Goal: Task Accomplishment & Management: Manage account settings

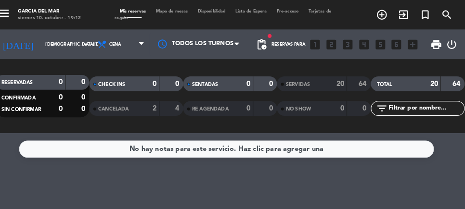
click at [62, 42] on input "[DEMOGRAPHIC_DATA][DATE]" at bounding box center [81, 43] width 61 height 15
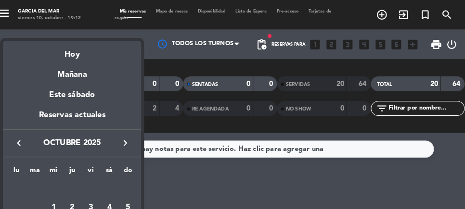
click at [86, 53] on div "Hoy" at bounding box center [81, 50] width 135 height 20
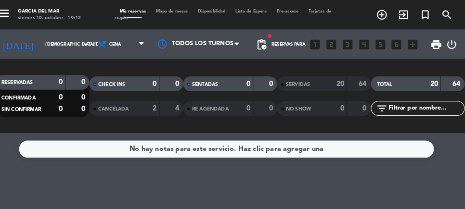
type input "[DATE]"
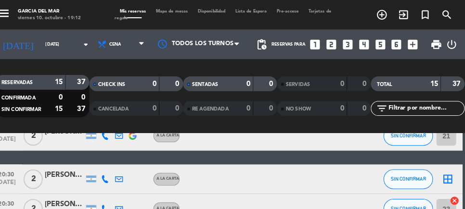
scroll to position [111, 0]
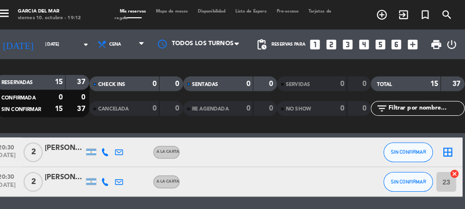
click at [448, 148] on icon "border_all" at bounding box center [449, 149] width 12 height 12
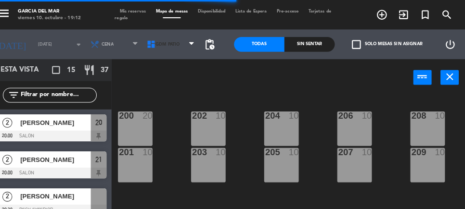
click at [174, 43] on span "GDM PATIO" at bounding box center [175, 43] width 24 height 5
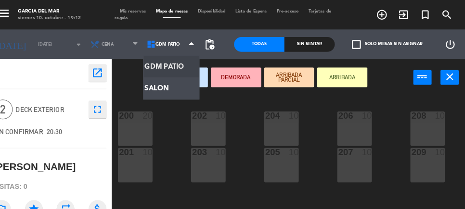
click at [168, 85] on ng-component "menu [PERSON_NAME] del [PERSON_NAME][DATE] 10. octubre - 19:12 Mis reservas Map…" at bounding box center [232, 104] width 465 height 208
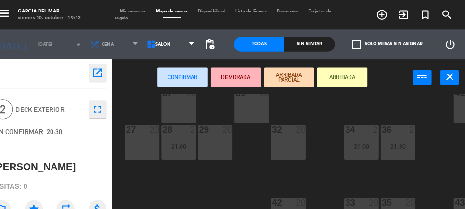
scroll to position [154, 100]
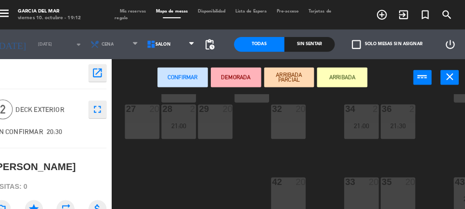
click at [401, 185] on div "35 20" at bounding box center [400, 190] width 34 height 34
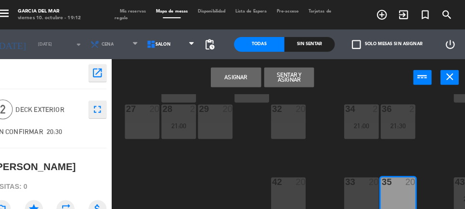
click at [243, 78] on button "Asignar" at bounding box center [241, 75] width 49 height 19
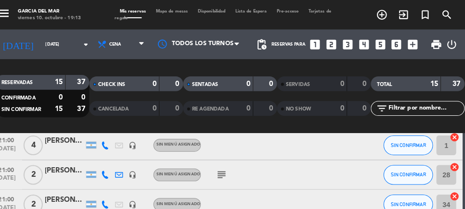
scroll to position [254, 0]
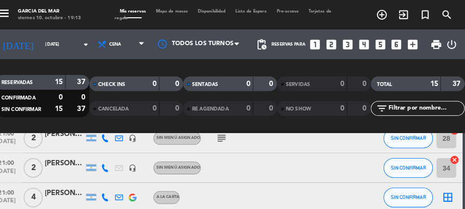
click at [448, 192] on icon "border_all" at bounding box center [449, 193] width 12 height 12
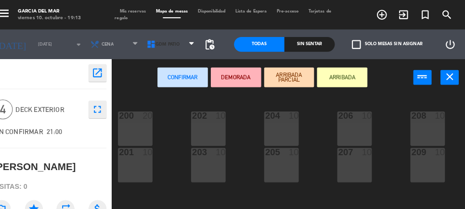
click at [183, 43] on span "GDM PATIO" at bounding box center [178, 43] width 55 height 21
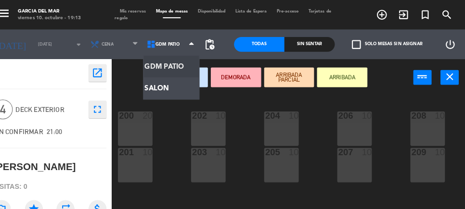
click at [170, 84] on ng-component "menu [PERSON_NAME] del [PERSON_NAME][DATE] 10. octubre - 19:13 Mis reservas Map…" at bounding box center [232, 127] width 465 height 254
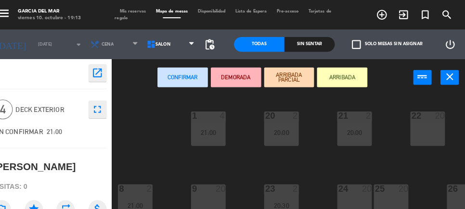
click at [220, 201] on div "9 20" at bounding box center [215, 197] width 34 height 34
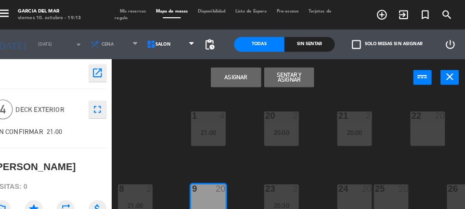
click at [243, 71] on button "Asignar" at bounding box center [241, 75] width 49 height 19
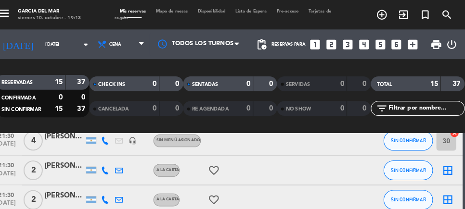
scroll to position [367, 0]
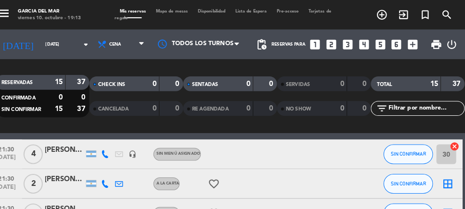
click at [453, 179] on icon "border_all" at bounding box center [449, 180] width 12 height 12
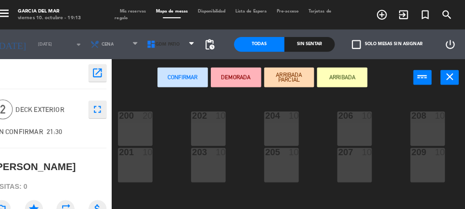
click at [178, 42] on span "GDM PATIO" at bounding box center [175, 43] width 24 height 5
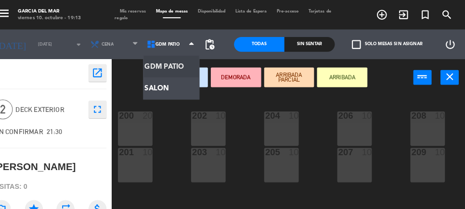
click at [173, 84] on ng-component "menu [PERSON_NAME] del [PERSON_NAME][DATE] 10. octubre - 19:13 Mis reservas Map…" at bounding box center [232, 127] width 465 height 254
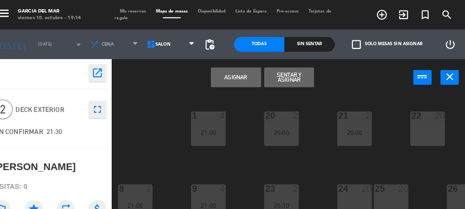
click at [247, 77] on button "Asignar" at bounding box center [241, 75] width 49 height 19
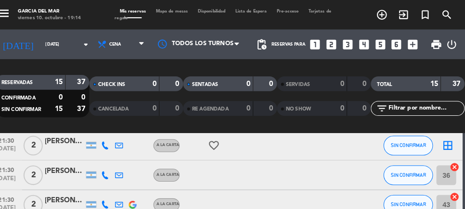
scroll to position [409, 0]
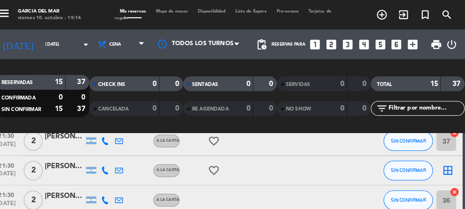
click at [451, 165] on icon "border_all" at bounding box center [449, 167] width 12 height 12
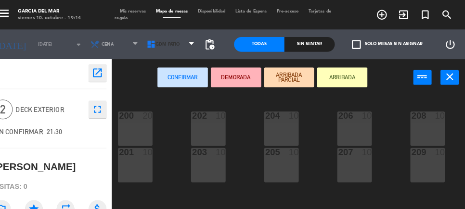
click at [178, 42] on span "GDM PATIO" at bounding box center [175, 43] width 24 height 5
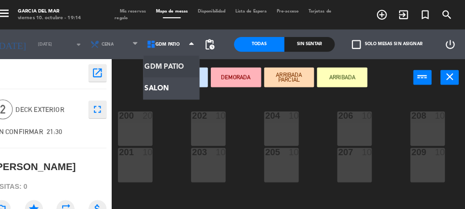
click at [170, 86] on ng-component "menu [PERSON_NAME] del [PERSON_NAME][DATE] 10. octubre - 19:14 Mis reservas Map…" at bounding box center [232, 127] width 465 height 254
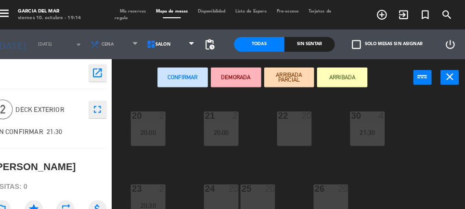
scroll to position [56, 130]
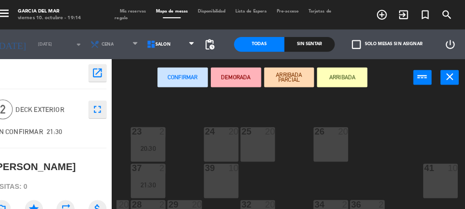
click at [443, 172] on div "41 10" at bounding box center [441, 177] width 34 height 34
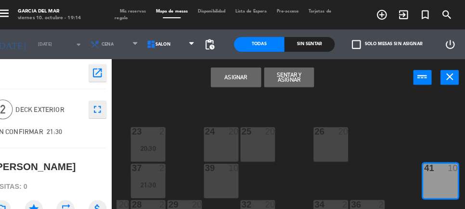
click at [245, 78] on button "Asignar" at bounding box center [241, 75] width 49 height 19
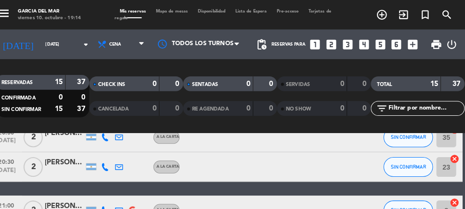
scroll to position [121, 0]
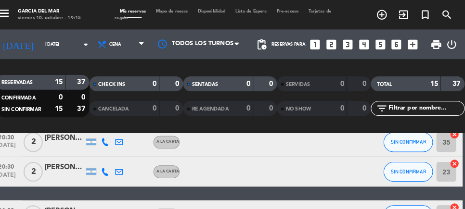
click at [342, 163] on div "20:30 [DATE] 2 [PERSON_NAME] A LA CARTA SIN CONFIRMAR 23 cancel" at bounding box center [232, 168] width 460 height 29
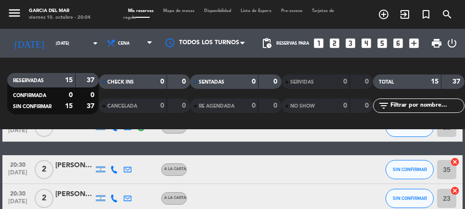
scroll to position [24, 0]
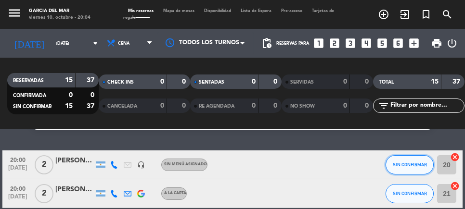
click at [411, 162] on span "SIN CONFIRMAR" at bounding box center [410, 164] width 34 height 5
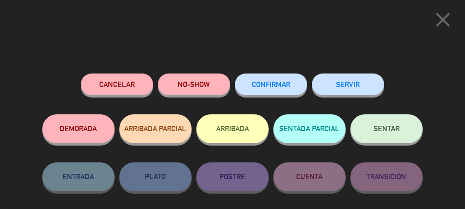
click at [392, 132] on span "SENTAR" at bounding box center [387, 129] width 26 height 8
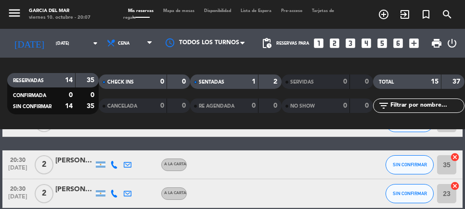
scroll to position [119, 0]
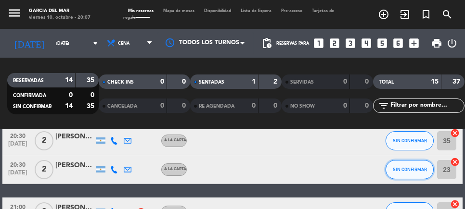
click at [410, 167] on span "SIN CONFIRMAR" at bounding box center [410, 169] width 34 height 5
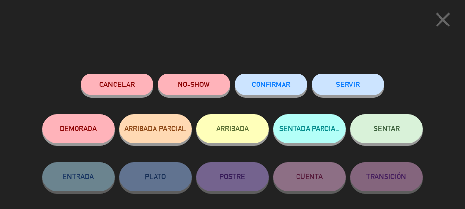
click at [391, 126] on button "SENTAR" at bounding box center [387, 129] width 72 height 29
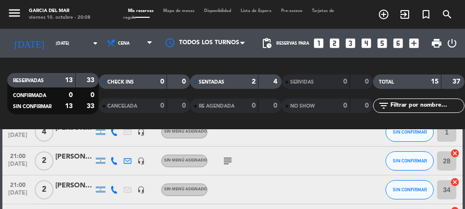
scroll to position [0, 0]
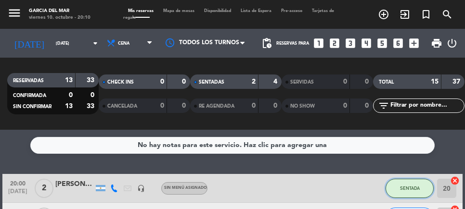
click at [412, 188] on span "SENTADA" at bounding box center [410, 188] width 20 height 5
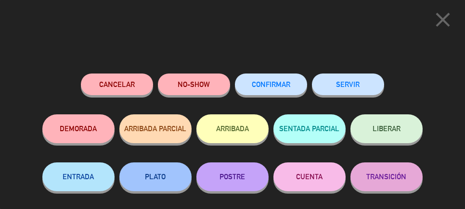
click at [359, 85] on button "SERVIR" at bounding box center [348, 85] width 72 height 22
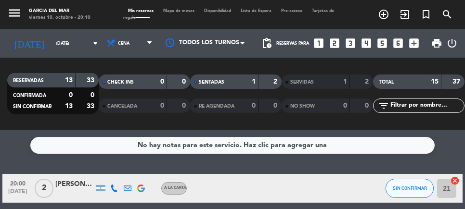
scroll to position [66, 0]
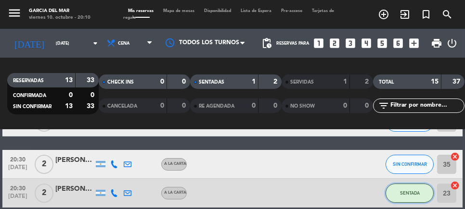
click at [409, 195] on span "SENTADA" at bounding box center [410, 193] width 20 height 5
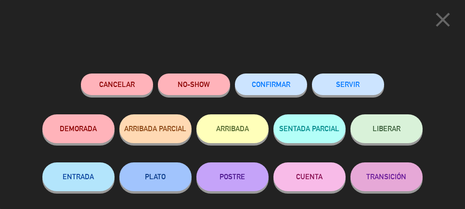
click at [356, 86] on button "SERVIR" at bounding box center [348, 85] width 72 height 22
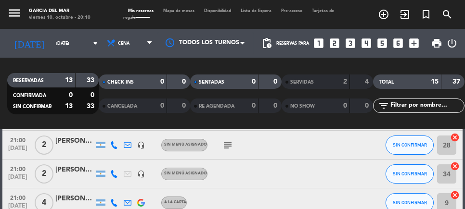
scroll to position [152, 0]
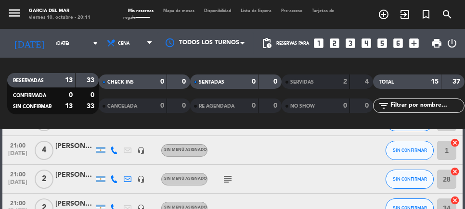
click at [230, 179] on icon "subject" at bounding box center [228, 180] width 12 height 12
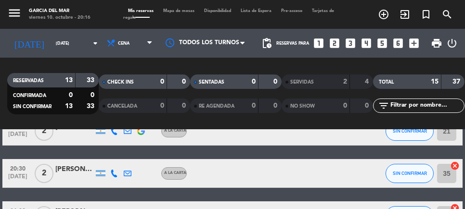
scroll to position [5, 0]
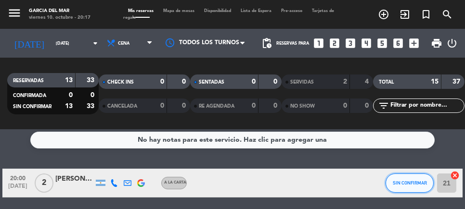
click at [406, 179] on button "SIN CONFIRMAR" at bounding box center [410, 183] width 48 height 19
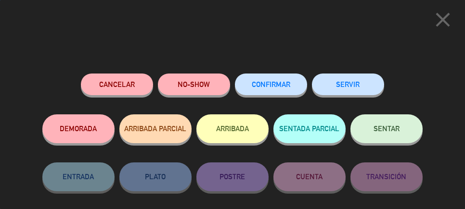
click at [385, 136] on button "SENTAR" at bounding box center [387, 129] width 72 height 29
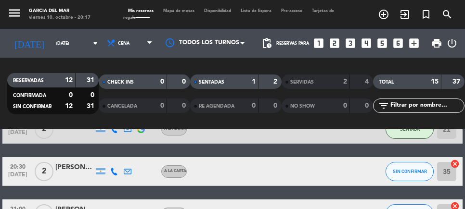
scroll to position [16, 0]
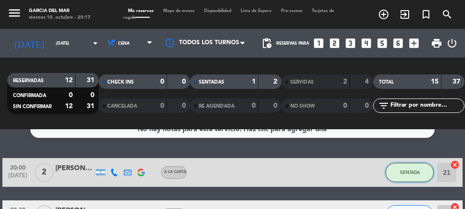
click at [410, 173] on span "SENTADA" at bounding box center [410, 172] width 20 height 5
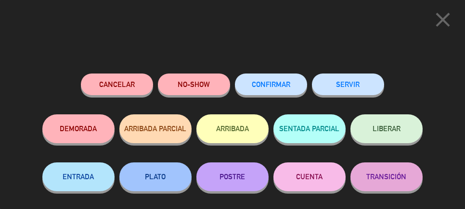
click at [356, 86] on button "SERVIR" at bounding box center [348, 85] width 72 height 22
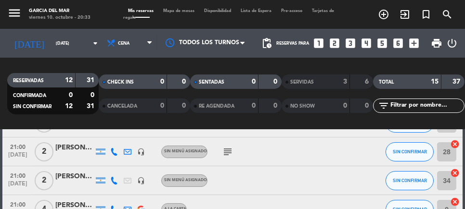
scroll to position [150, 0]
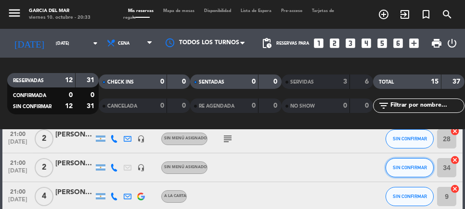
click at [406, 165] on span "SIN CONFIRMAR" at bounding box center [410, 167] width 34 height 5
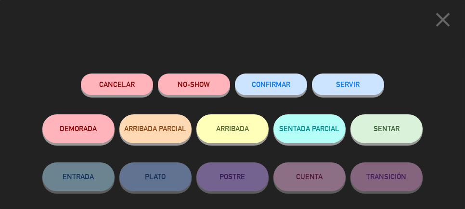
click at [406, 131] on button "SENTAR" at bounding box center [387, 129] width 72 height 29
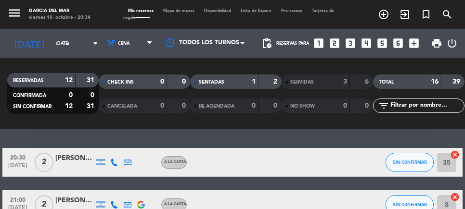
scroll to position [0, 0]
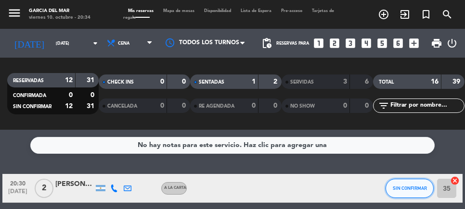
click at [412, 192] on button "SIN CONFIRMAR" at bounding box center [410, 188] width 48 height 19
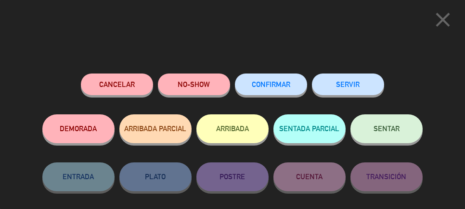
click at [388, 130] on span "SENTAR" at bounding box center [387, 129] width 26 height 8
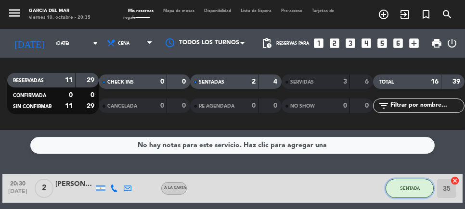
click at [405, 186] on span "SENTADA" at bounding box center [410, 188] width 20 height 5
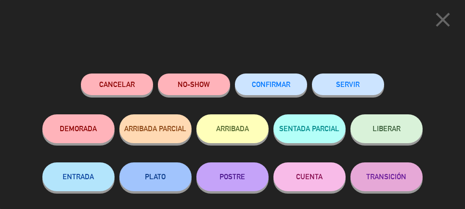
click at [356, 79] on button "SERVIR" at bounding box center [348, 85] width 72 height 22
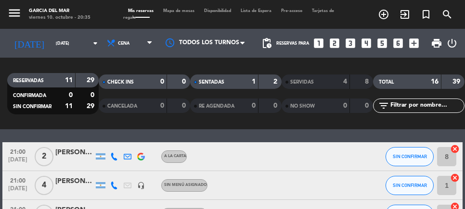
scroll to position [65, 0]
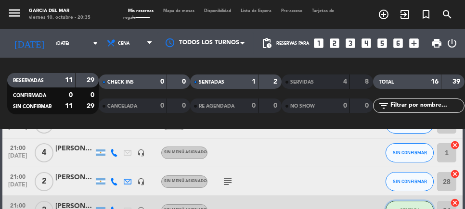
click at [409, 208] on span "SENTADA" at bounding box center [410, 210] width 20 height 5
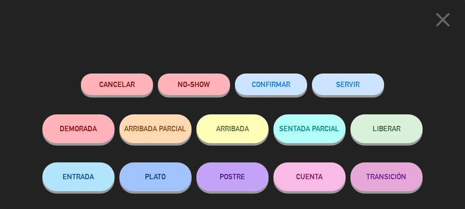
click at [360, 81] on button "SERVIR" at bounding box center [348, 85] width 72 height 22
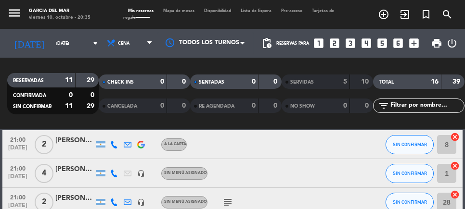
scroll to position [44, 0]
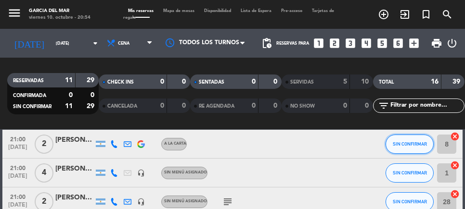
click at [407, 143] on span "SIN CONFIRMAR" at bounding box center [410, 144] width 34 height 5
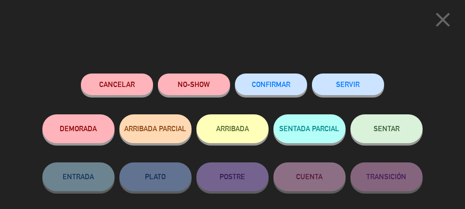
click at [395, 126] on span "SENTAR" at bounding box center [387, 129] width 26 height 8
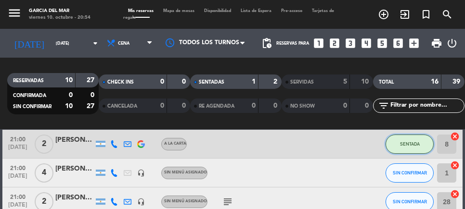
click at [405, 148] on button "SENTADA" at bounding box center [410, 144] width 48 height 19
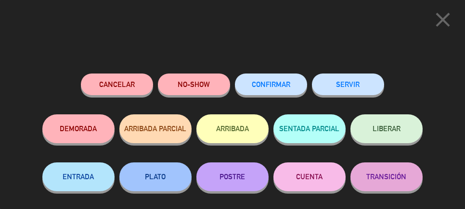
click at [348, 83] on button "SERVIR" at bounding box center [348, 85] width 72 height 22
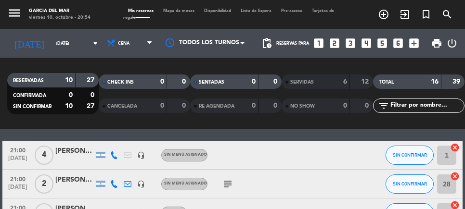
scroll to position [35, 0]
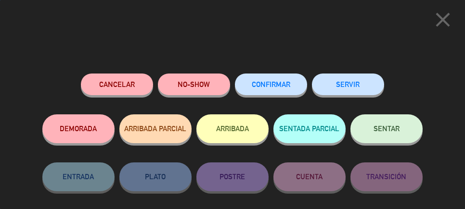
click at [392, 127] on span "SENTAR" at bounding box center [387, 129] width 26 height 8
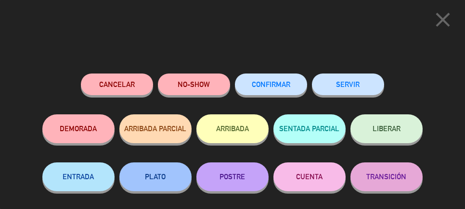
click at [357, 87] on button "SERVIR" at bounding box center [348, 85] width 72 height 22
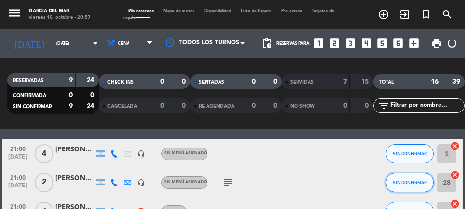
click at [409, 180] on span "SIN CONFIRMAR" at bounding box center [410, 182] width 34 height 5
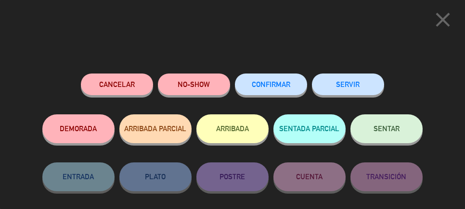
click at [390, 131] on span "SENTAR" at bounding box center [387, 129] width 26 height 8
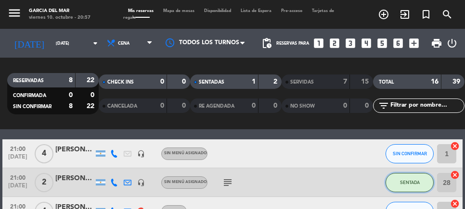
click at [409, 180] on span "SENTADA" at bounding box center [410, 182] width 20 height 5
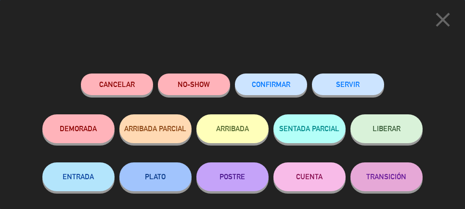
click at [353, 86] on button "SERVIR" at bounding box center [348, 85] width 72 height 22
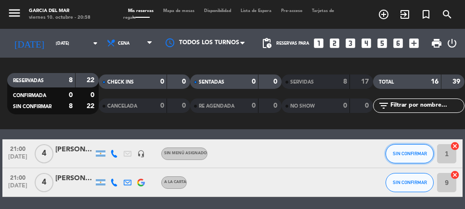
click at [409, 154] on span "SIN CONFIRMAR" at bounding box center [410, 153] width 34 height 5
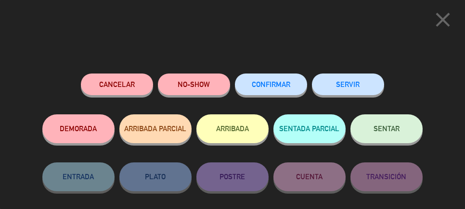
click at [392, 126] on span "SENTAR" at bounding box center [387, 129] width 26 height 8
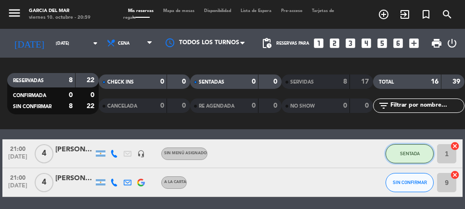
click at [409, 155] on span "SENTADA" at bounding box center [410, 153] width 20 height 5
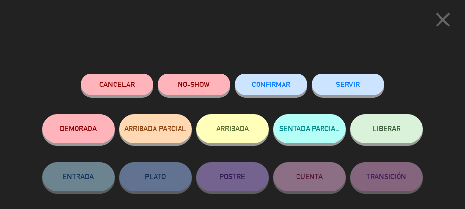
click at [355, 86] on button "SERVIR" at bounding box center [348, 85] width 72 height 22
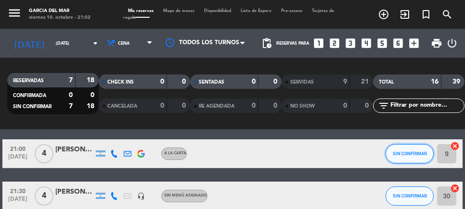
click at [408, 156] on span "SIN CONFIRMAR" at bounding box center [410, 153] width 34 height 5
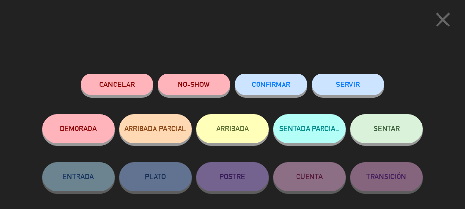
click at [391, 128] on span "SENTAR" at bounding box center [387, 129] width 26 height 8
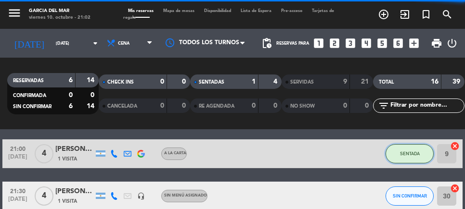
click at [409, 156] on button "SENTADA" at bounding box center [410, 153] width 48 height 19
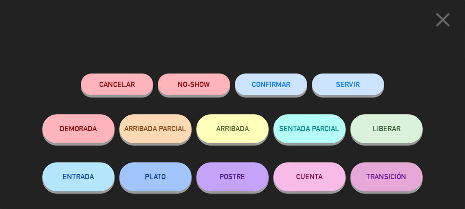
click at [354, 83] on button "SERVIR" at bounding box center [348, 85] width 72 height 22
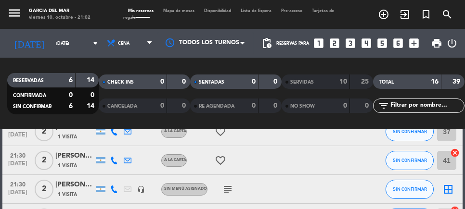
scroll to position [84, 0]
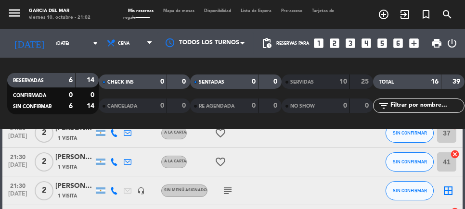
click at [226, 186] on icon "subject" at bounding box center [228, 191] width 12 height 12
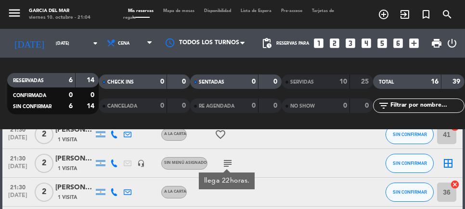
scroll to position [33, 0]
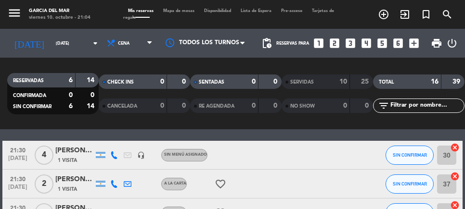
click at [179, 19] on div "Mis reservas Mapa de mesas Disponibilidad Lista de Espera Pre-acceso Tarjetas d…" at bounding box center [233, 14] width 218 height 13
click at [178, 10] on span "Mapa de mesas" at bounding box center [179, 11] width 41 height 4
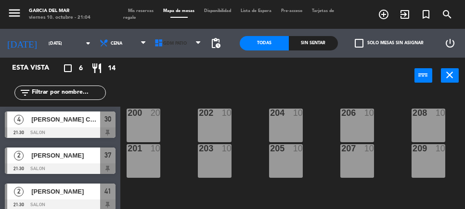
click at [169, 41] on span "GDM PATIO" at bounding box center [175, 43] width 24 height 5
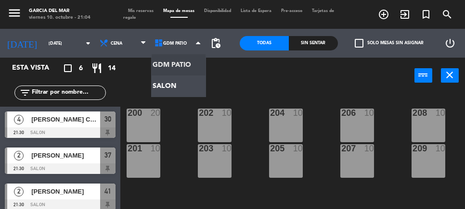
click at [165, 89] on ng-component "menu [PERSON_NAME] del [PERSON_NAME][DATE] 10. octubre - 21:04 Mis reservas Map…" at bounding box center [232, 127] width 465 height 254
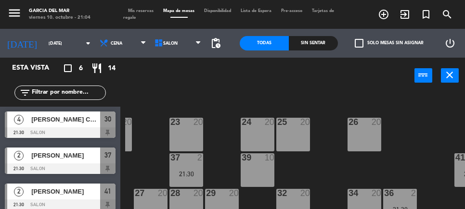
scroll to position [65, 100]
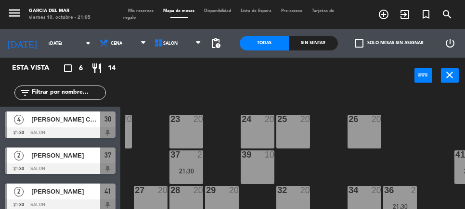
click at [136, 16] on span "Tarjetas de regalo" at bounding box center [229, 14] width 211 height 11
click at [138, 12] on span "Mis reservas" at bounding box center [141, 11] width 35 height 4
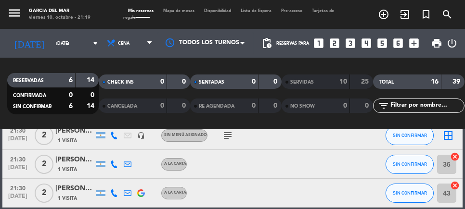
scroll to position [115, 0]
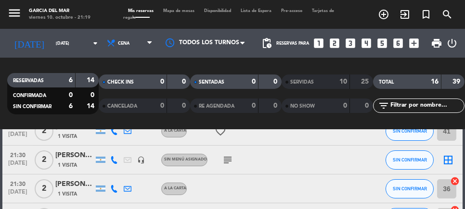
click at [453, 157] on icon "border_all" at bounding box center [449, 161] width 12 height 12
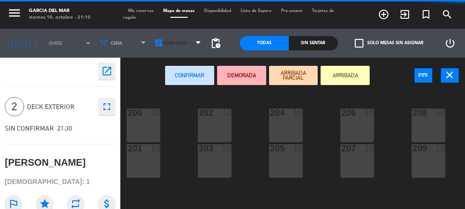
click at [175, 41] on span "GDM PATIO" at bounding box center [175, 43] width 24 height 5
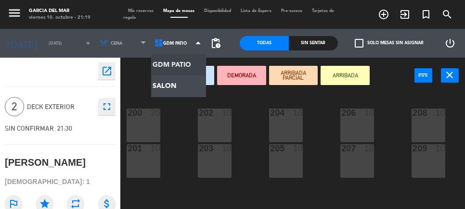
click at [171, 83] on ng-component "menu [PERSON_NAME] del [PERSON_NAME][DATE] 10. octubre - 21:19 Mis reservas Map…" at bounding box center [232, 127] width 465 height 254
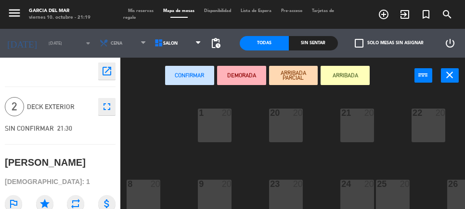
click at [424, 126] on div "22 20" at bounding box center [429, 126] width 34 height 34
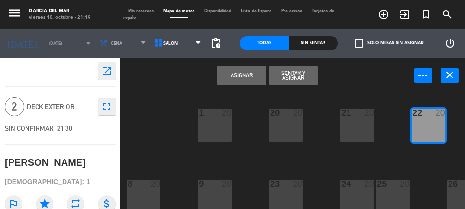
click at [247, 72] on button "Asignar" at bounding box center [241, 75] width 49 height 19
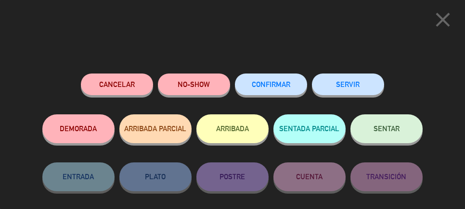
click at [389, 131] on span "SENTAR" at bounding box center [387, 129] width 26 height 8
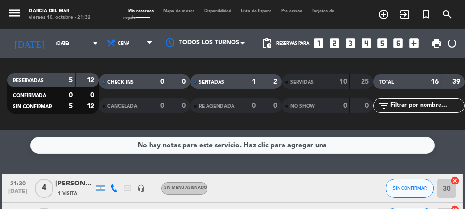
click at [174, 12] on span "Mapa de mesas" at bounding box center [179, 11] width 41 height 4
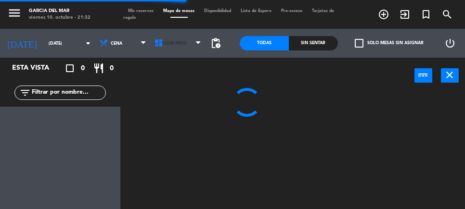
click at [163, 51] on span "GDM PATIO" at bounding box center [178, 43] width 55 height 21
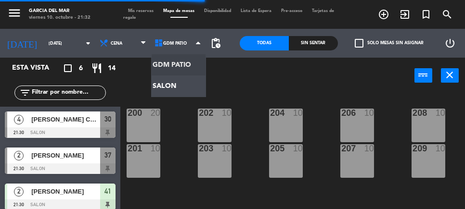
click at [163, 86] on ng-component "menu [PERSON_NAME] del [PERSON_NAME][DATE] 10. octubre - 21:32 Mis reservas Map…" at bounding box center [232, 127] width 465 height 254
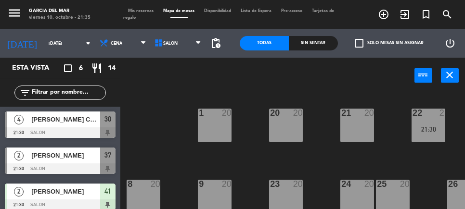
click at [452, 74] on icon "close" at bounding box center [450, 75] width 12 height 12
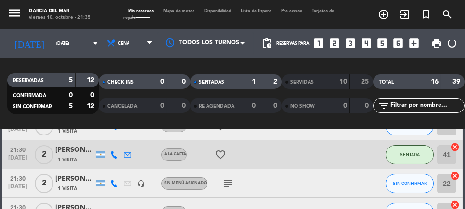
scroll to position [104, 0]
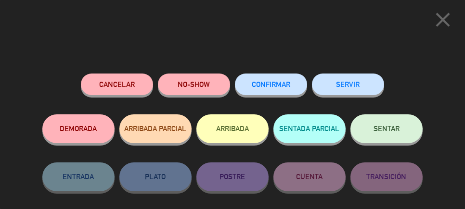
click at [390, 128] on span "SENTAR" at bounding box center [387, 129] width 26 height 8
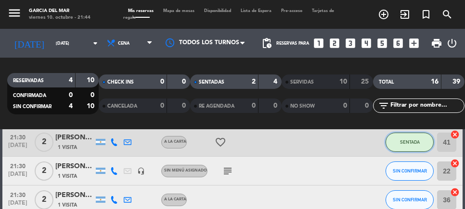
click at [408, 142] on span "SENTADA" at bounding box center [410, 142] width 20 height 5
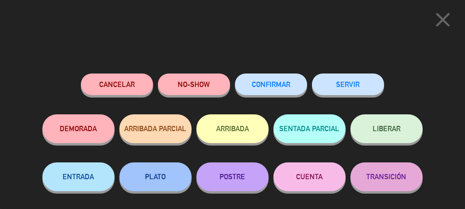
click at [355, 89] on button "SERVIR" at bounding box center [348, 85] width 72 height 22
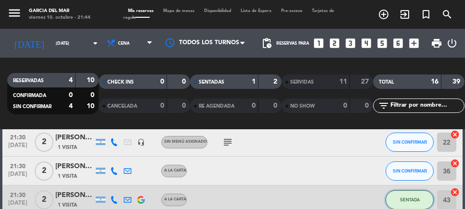
click at [410, 201] on span "SENTADA" at bounding box center [410, 199] width 20 height 5
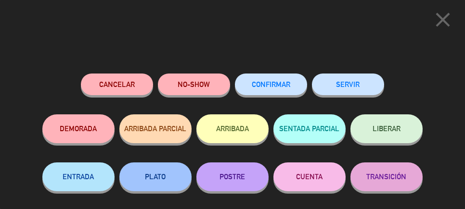
click at [352, 84] on button "SERVIR" at bounding box center [348, 85] width 72 height 22
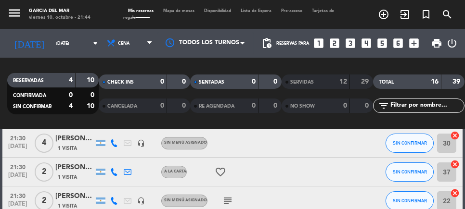
scroll to position [22, 0]
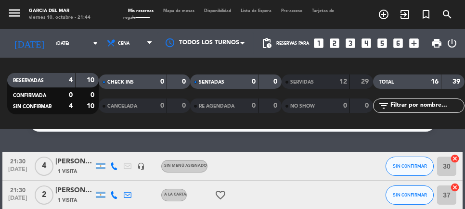
click at [69, 43] on input "[DATE]" at bounding box center [81, 43] width 61 height 15
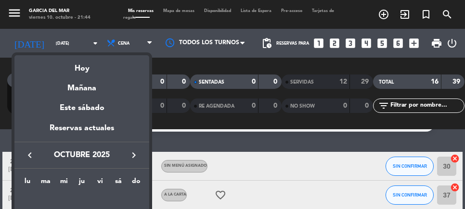
click at [87, 88] on div "Mañana" at bounding box center [81, 85] width 135 height 20
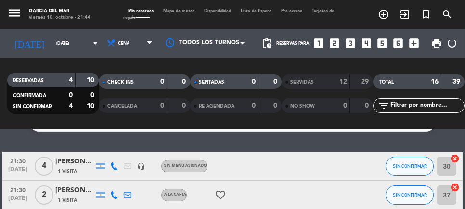
type input "[DATE]"
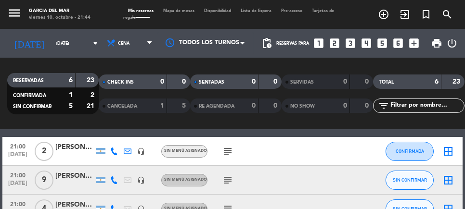
scroll to position [4, 0]
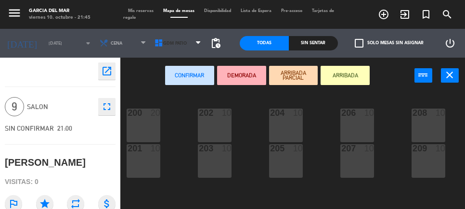
click at [176, 44] on span "GDM PATIO" at bounding box center [175, 43] width 24 height 5
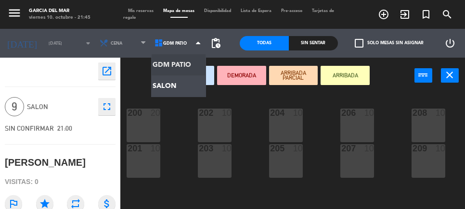
click at [164, 88] on ng-component "menu [PERSON_NAME] del [PERSON_NAME][DATE] 10. octubre - 21:45 Mis reservas Map…" at bounding box center [232, 127] width 465 height 254
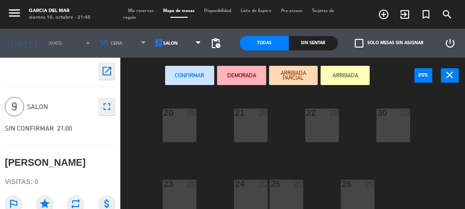
scroll to position [0, 108]
click at [390, 123] on div "30 20" at bounding box center [392, 126] width 34 height 34
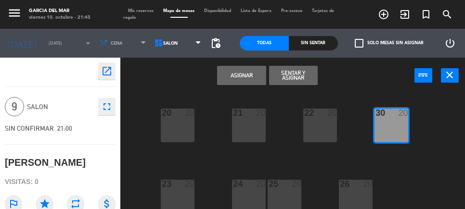
click at [242, 76] on button "Asignar" at bounding box center [241, 75] width 49 height 19
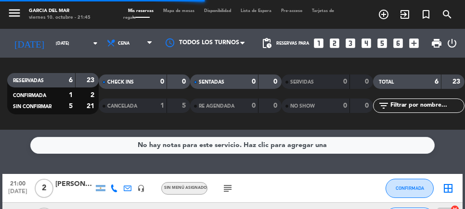
click at [230, 184] on icon "subject" at bounding box center [228, 189] width 12 height 12
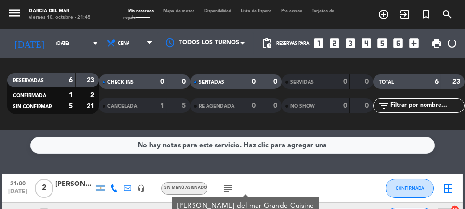
click at [371, 196] on div "21:00 [DATE] 2 [PERSON_NAME] headset_mic Sin menú asignado subject [PERSON_NAME…" at bounding box center [232, 188] width 460 height 29
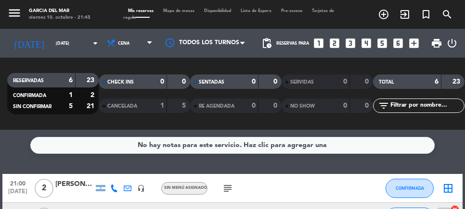
click at [452, 188] on icon "border_all" at bounding box center [449, 189] width 12 height 12
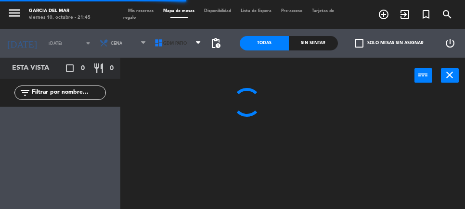
click at [177, 43] on span "GDM PATIO" at bounding box center [175, 43] width 24 height 5
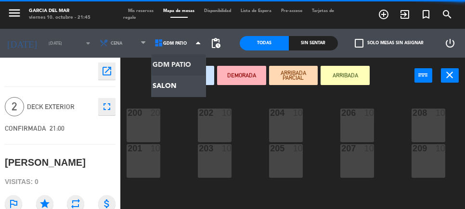
click at [170, 86] on ng-component "menu [PERSON_NAME] del [PERSON_NAME][DATE] 10. octubre - 21:45 Mis reservas Map…" at bounding box center [232, 127] width 465 height 254
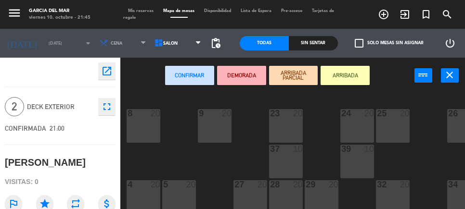
scroll to position [90, 0]
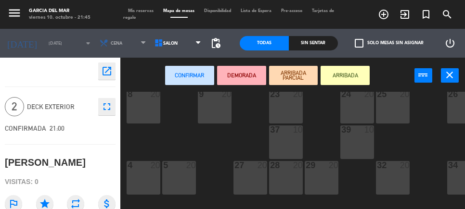
click at [287, 179] on div "28 20" at bounding box center [286, 178] width 34 height 34
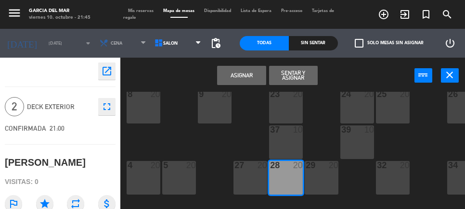
click at [239, 74] on button "Asignar" at bounding box center [241, 75] width 49 height 19
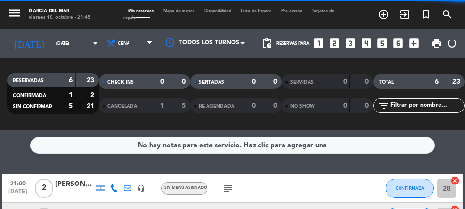
scroll to position [45, 0]
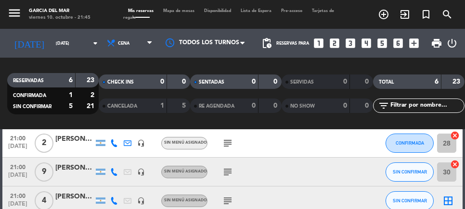
click at [228, 199] on icon "subject" at bounding box center [228, 202] width 12 height 12
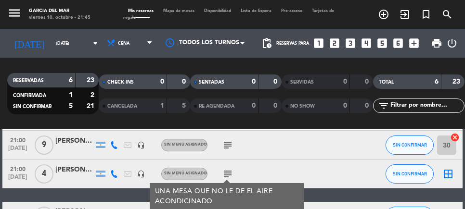
scroll to position [72, 0]
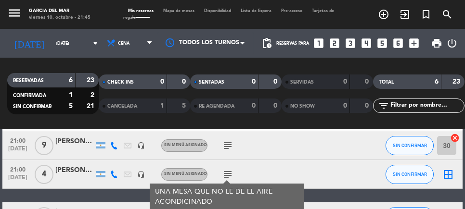
click at [451, 174] on icon "border_all" at bounding box center [449, 175] width 12 height 12
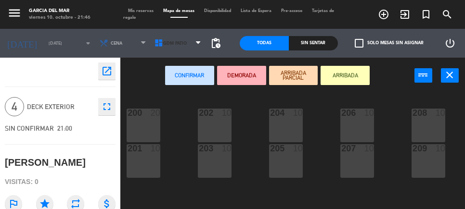
click at [178, 42] on span "GDM PATIO" at bounding box center [175, 43] width 24 height 5
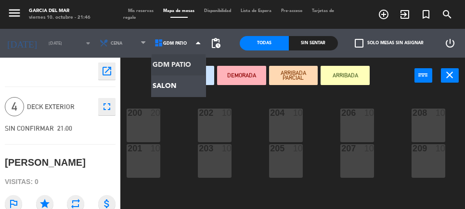
click at [168, 86] on ng-component "menu [PERSON_NAME] del [PERSON_NAME][DATE] 10. octubre - 21:46 Mis reservas Map…" at bounding box center [232, 127] width 465 height 254
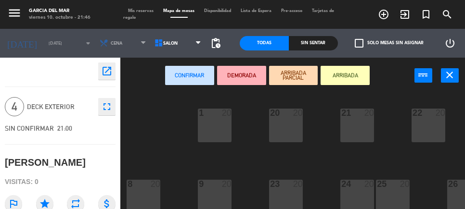
click at [218, 126] on div "1 20" at bounding box center [215, 126] width 34 height 34
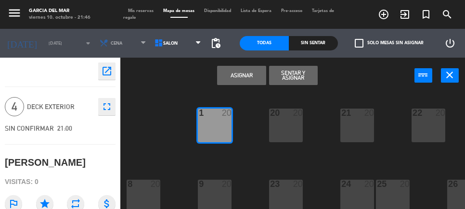
click at [249, 75] on button "Asignar" at bounding box center [241, 75] width 49 height 19
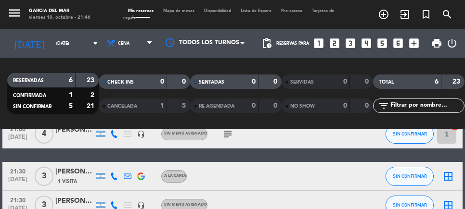
scroll to position [115, 0]
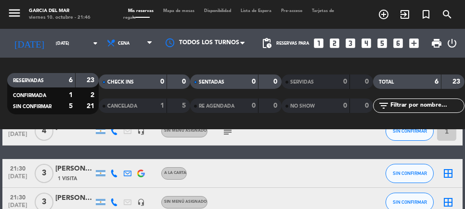
click at [452, 178] on icon "border_all" at bounding box center [449, 174] width 12 height 12
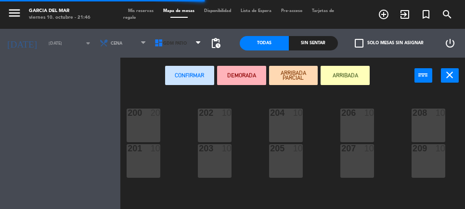
click at [175, 43] on span "GDM PATIO" at bounding box center [175, 43] width 24 height 5
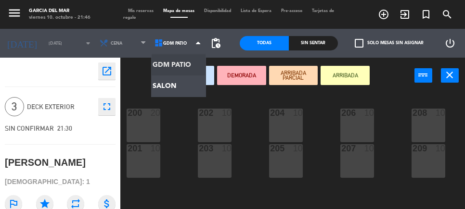
click at [165, 89] on ng-component "menu [PERSON_NAME] del [PERSON_NAME][DATE] 10. octubre - 21:46 Mis reservas Map…" at bounding box center [232, 127] width 465 height 254
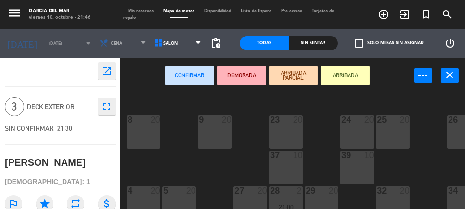
scroll to position [84, 0]
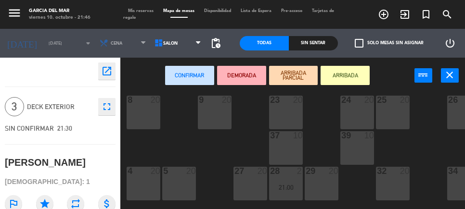
click at [148, 183] on div "4 20" at bounding box center [144, 184] width 34 height 34
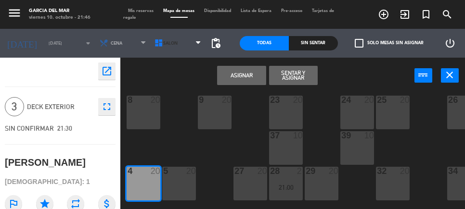
click at [170, 49] on span "SALON" at bounding box center [178, 43] width 55 height 21
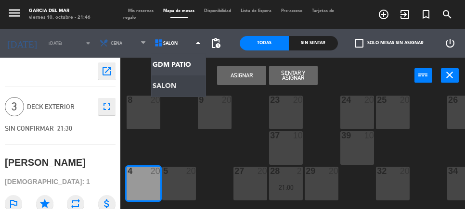
click at [167, 88] on ng-component "menu [PERSON_NAME] del [PERSON_NAME][DATE] 10. octubre - 21:46 Mis reservas Map…" at bounding box center [232, 127] width 465 height 254
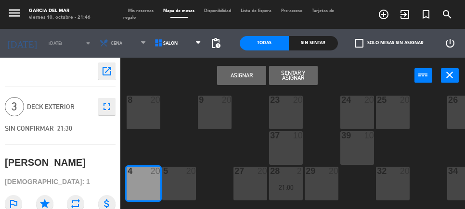
click at [241, 77] on button "Asignar" at bounding box center [241, 75] width 49 height 19
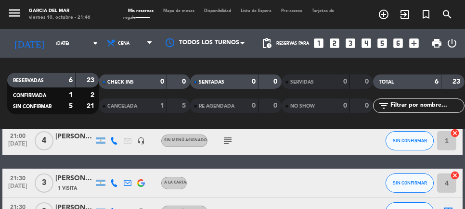
scroll to position [118, 0]
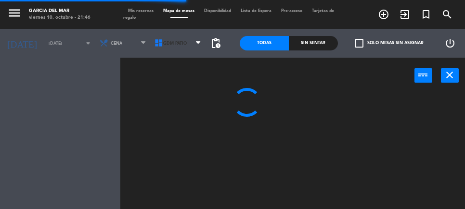
click at [175, 45] on span "GDM PATIO" at bounding box center [175, 43] width 24 height 5
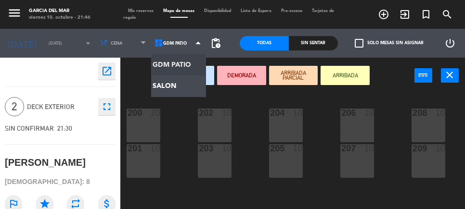
click at [165, 85] on ng-component "menu [PERSON_NAME] del [PERSON_NAME][DATE] 10. octubre - 21:46 Mis reservas Map…" at bounding box center [232, 127] width 465 height 254
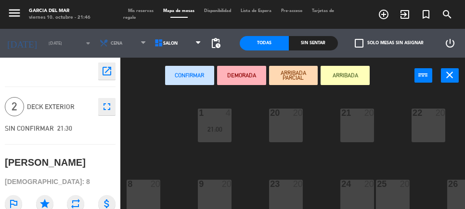
click at [360, 133] on div "21 20" at bounding box center [357, 126] width 34 height 34
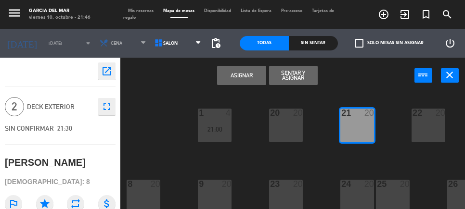
click at [246, 78] on button "Asignar" at bounding box center [241, 75] width 49 height 19
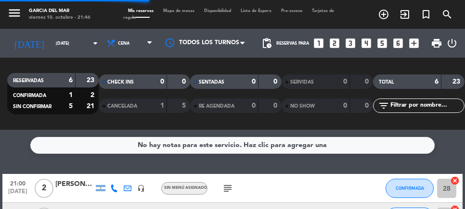
click at [54, 42] on input "[DATE]" at bounding box center [81, 43] width 61 height 15
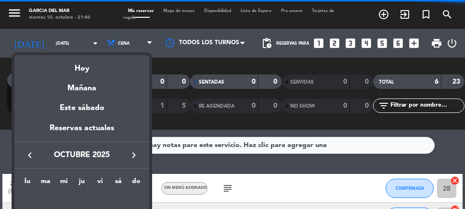
click at [84, 70] on div "Hoy" at bounding box center [81, 65] width 135 height 20
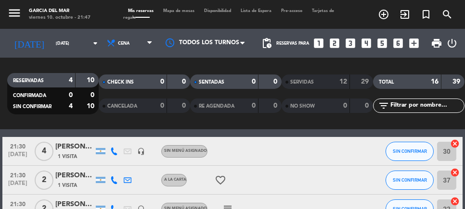
scroll to position [15, 0]
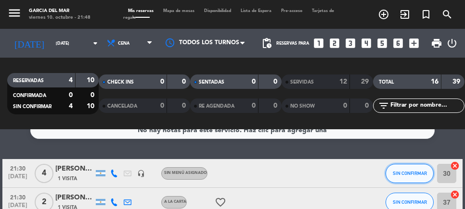
click at [410, 173] on span "SIN CONFIRMAR" at bounding box center [410, 173] width 34 height 5
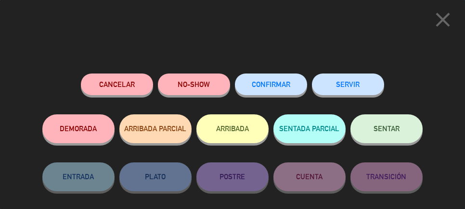
click at [387, 131] on span "SENTAR" at bounding box center [387, 129] width 26 height 8
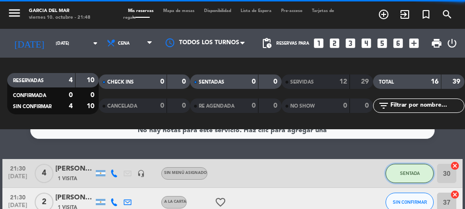
click at [409, 174] on span "SENTADA" at bounding box center [410, 173] width 20 height 5
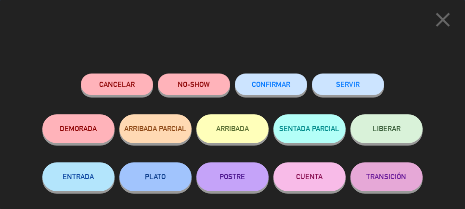
click at [353, 83] on button "SERVIR" at bounding box center [348, 85] width 72 height 22
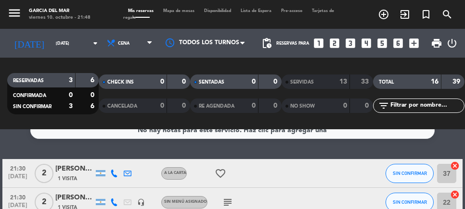
click at [225, 200] on icon "subject" at bounding box center [228, 203] width 12 height 12
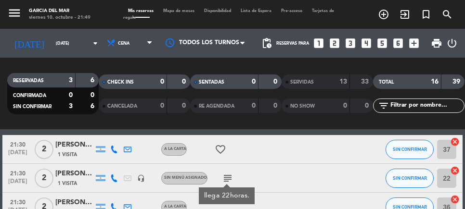
scroll to position [0, 0]
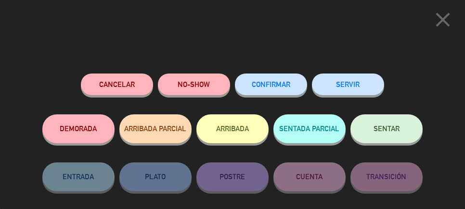
click at [388, 133] on span "SENTAR" at bounding box center [387, 129] width 26 height 8
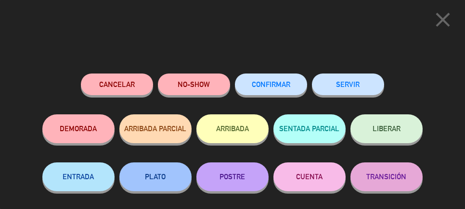
click at [353, 85] on button "SERVIR" at bounding box center [348, 85] width 72 height 22
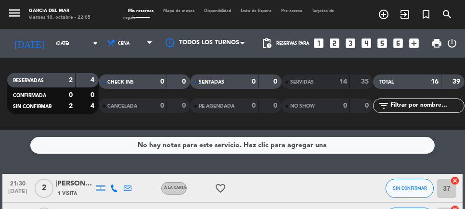
click at [65, 40] on input "[DATE]" at bounding box center [81, 43] width 61 height 15
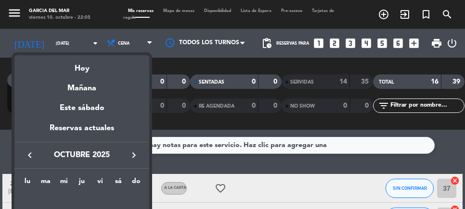
click at [89, 91] on div "Mañana" at bounding box center [81, 85] width 135 height 20
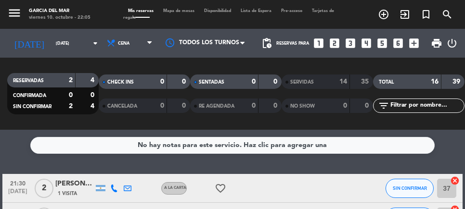
type input "[DATE]"
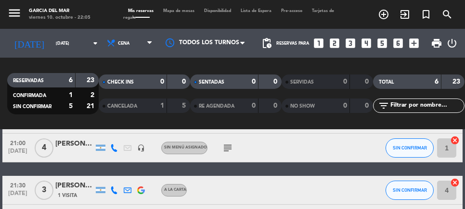
scroll to position [138, 0]
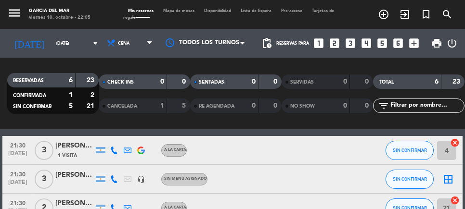
click at [452, 180] on icon "border_all" at bounding box center [449, 180] width 12 height 12
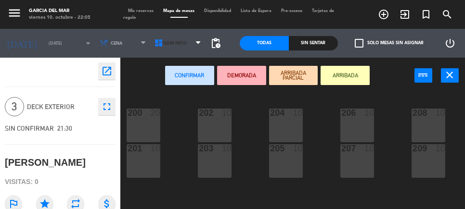
click at [175, 46] on span "GDM PATIO" at bounding box center [178, 43] width 55 height 21
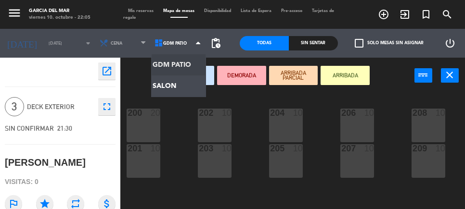
click at [169, 88] on ng-component "menu [PERSON_NAME] del [PERSON_NAME][DATE] 10. octubre - 22:05 Mis reservas Map…" at bounding box center [232, 127] width 465 height 254
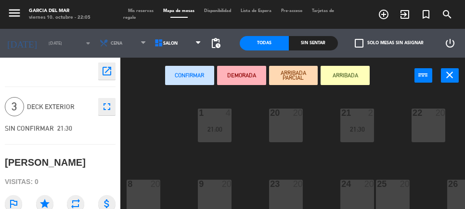
click at [219, 190] on div "9 20" at bounding box center [215, 197] width 34 height 34
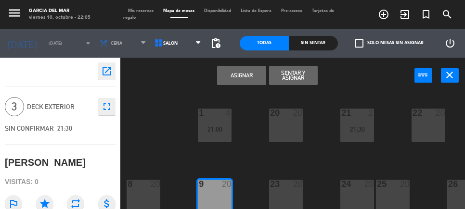
click at [244, 75] on button "Asignar" at bounding box center [241, 75] width 49 height 19
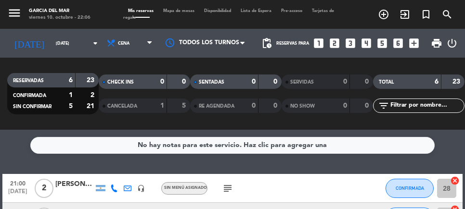
click at [55, 45] on input "[DATE]" at bounding box center [81, 43] width 61 height 15
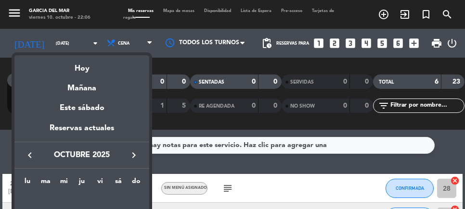
click at [85, 68] on div "Hoy" at bounding box center [81, 65] width 135 height 20
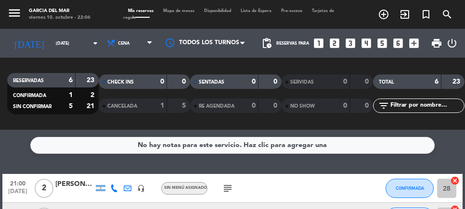
type input "[DATE]"
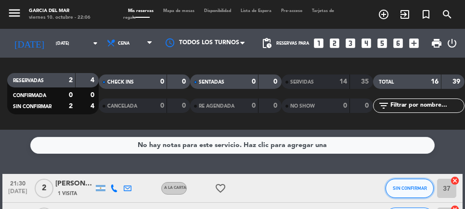
click at [410, 189] on span "SIN CONFIRMAR" at bounding box center [410, 188] width 34 height 5
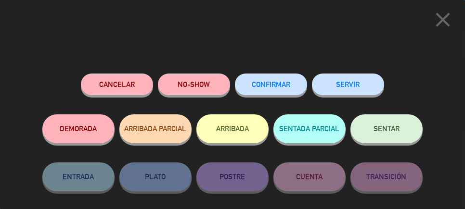
click at [395, 130] on span "SENTAR" at bounding box center [387, 129] width 26 height 8
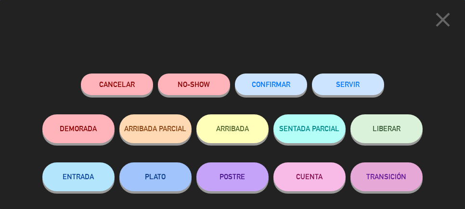
click at [358, 78] on button "SERVIR" at bounding box center [348, 85] width 72 height 22
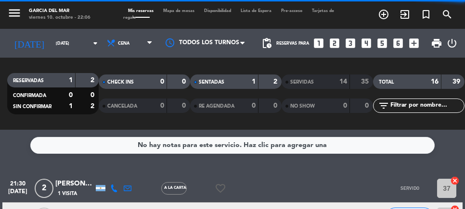
click at [410, 209] on div "No hay notas para este servicio. Haz clic para agregar una 21:30 [DATE] 2 [PERS…" at bounding box center [232, 169] width 465 height 79
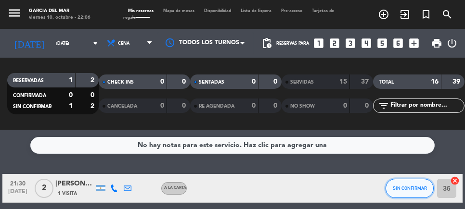
click at [412, 186] on span "SIN CONFIRMAR" at bounding box center [410, 188] width 34 height 5
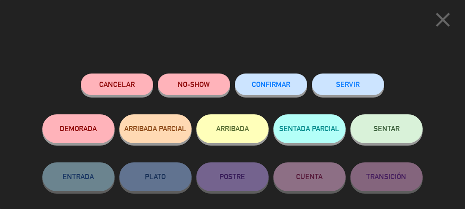
click at [387, 133] on span "SENTAR" at bounding box center [387, 129] width 26 height 8
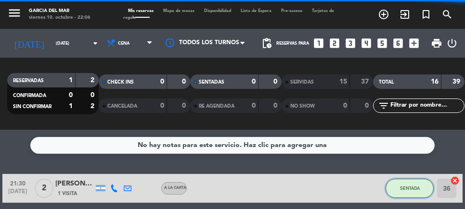
click at [408, 191] on button "SENTADA" at bounding box center [410, 188] width 48 height 19
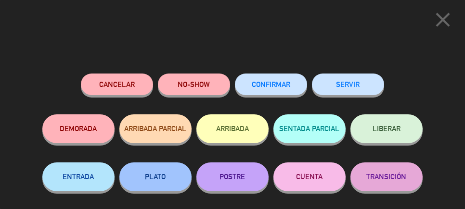
click at [350, 87] on button "SERVIR" at bounding box center [348, 85] width 72 height 22
